Goal: Task Accomplishment & Management: Complete application form

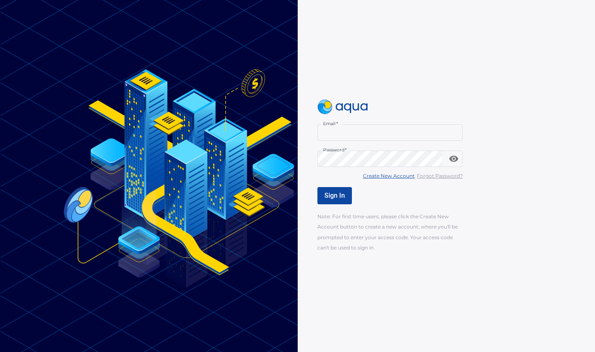
click at [391, 178] on u "Create New Account" at bounding box center [389, 176] width 52 height 6
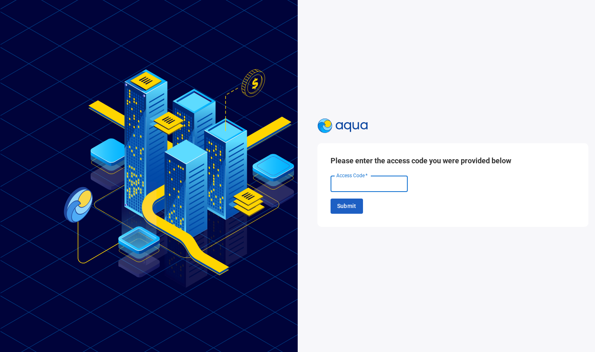
click at [383, 183] on input "Access Code   *" at bounding box center [368, 184] width 77 height 16
type input "******"
click at [351, 208] on span "Submit" at bounding box center [346, 206] width 19 height 10
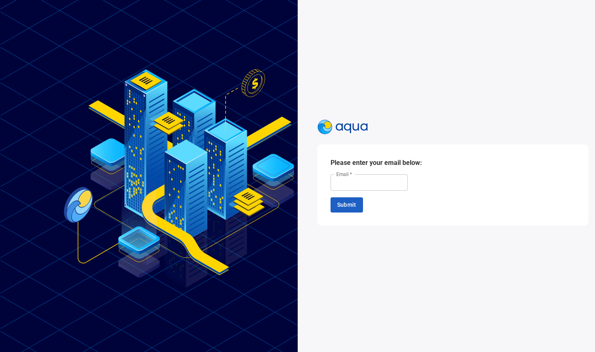
scroll to position [0, 2]
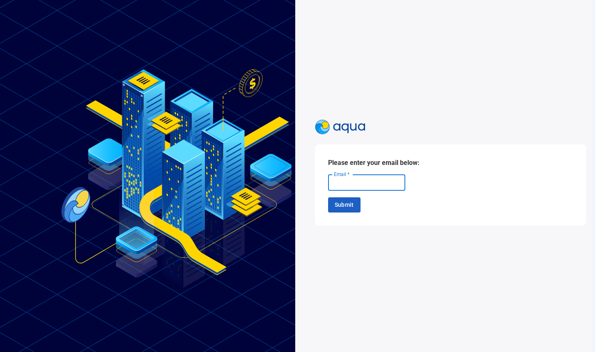
click at [356, 188] on input "Email   *" at bounding box center [366, 182] width 77 height 16
type input "**********"
click at [339, 207] on span "Submit" at bounding box center [344, 205] width 19 height 10
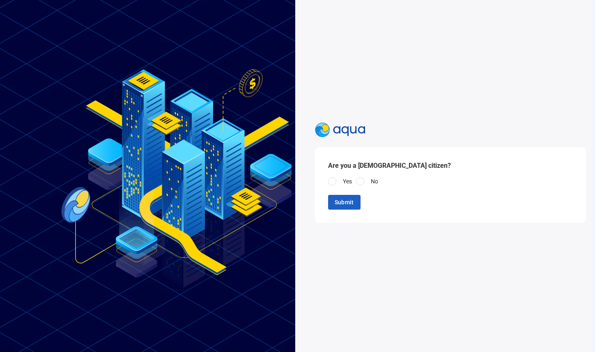
click at [334, 183] on div at bounding box center [332, 181] width 8 height 8
click at [347, 206] on span "Submit" at bounding box center [344, 202] width 19 height 10
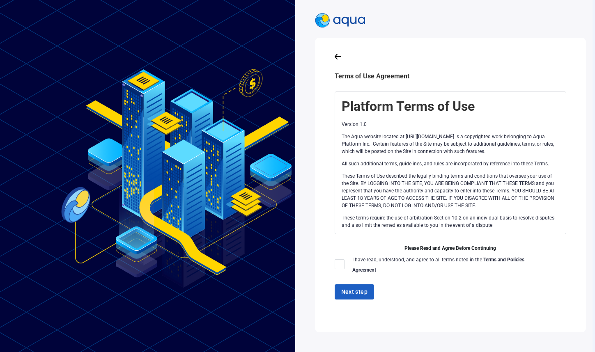
click at [341, 265] on div at bounding box center [340, 264] width 10 height 10
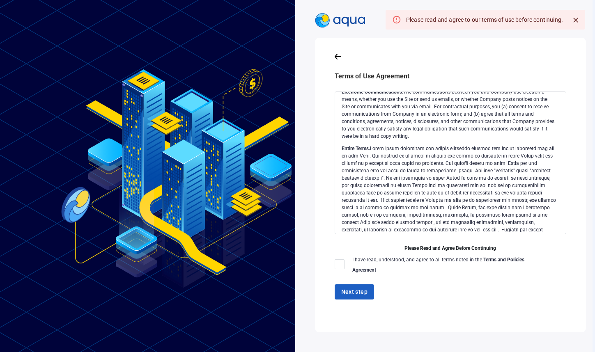
scroll to position [2166, 0]
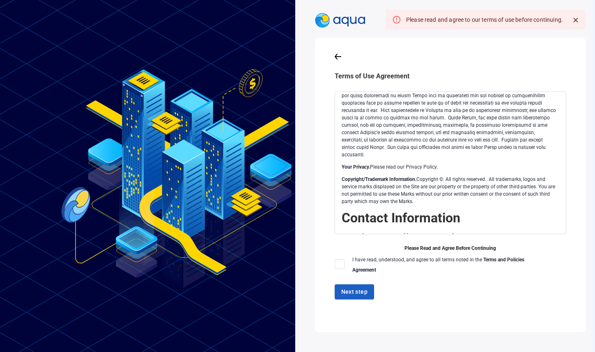
click at [340, 268] on div at bounding box center [340, 264] width 10 height 10
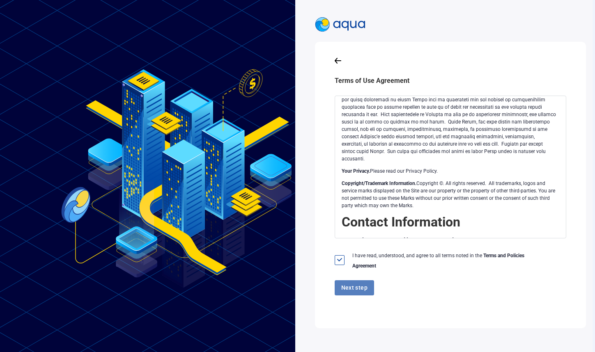
click at [349, 288] on span "Next step" at bounding box center [354, 288] width 27 height 10
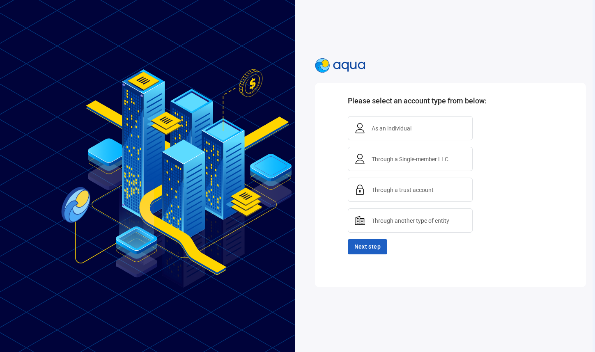
click at [403, 225] on span "Through another type of entity" at bounding box center [410, 221] width 84 height 10
click at [374, 249] on span "Next step" at bounding box center [367, 247] width 27 height 10
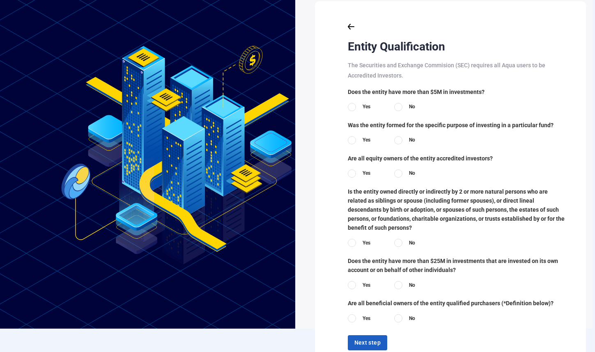
scroll to position [26, 2]
